Goal: Task Accomplishment & Management: Use online tool/utility

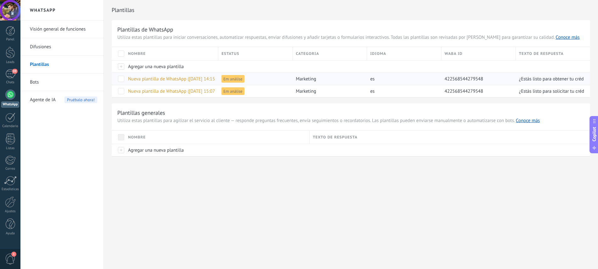
click at [191, 77] on span "Nueva plantilla de WhatsApp ([DATE] 14:15)" at bounding box center [172, 79] width 88 height 6
click at [151, 150] on span "Agregar una nueva plantilla" at bounding box center [156, 150] width 56 height 6
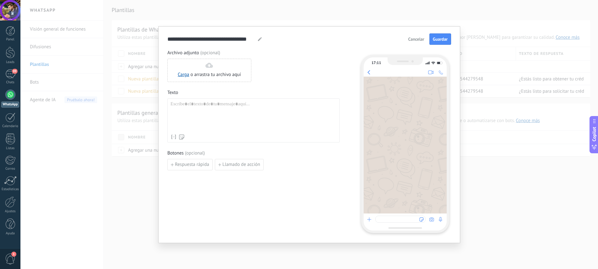
click at [264, 125] on div at bounding box center [254, 116] width 166 height 30
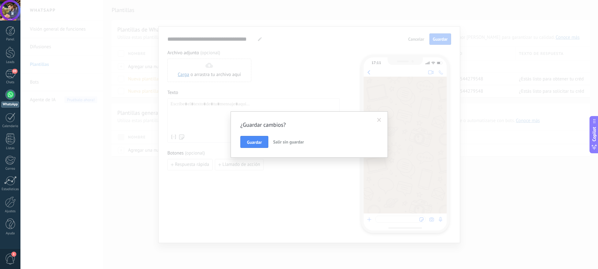
click at [283, 138] on button "Salir sin guardar" at bounding box center [289, 142] width 36 height 12
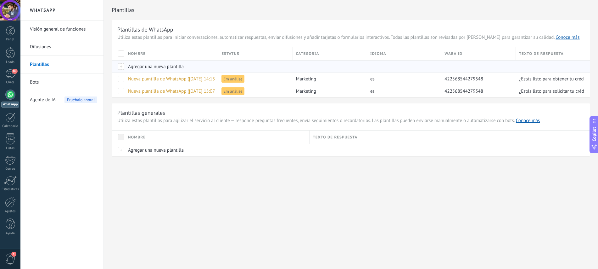
click at [174, 70] on div "Agregar una nueva plantilla" at bounding box center [170, 66] width 90 height 12
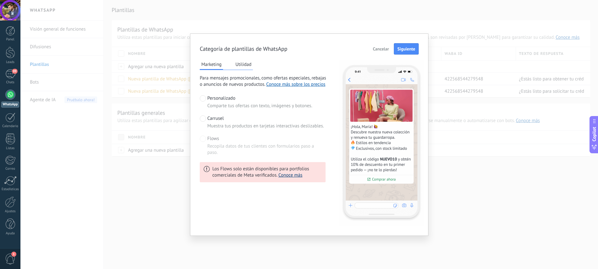
click at [287, 173] on link "Conoce más" at bounding box center [291, 175] width 24 height 6
